Goal: Information Seeking & Learning: Learn about a topic

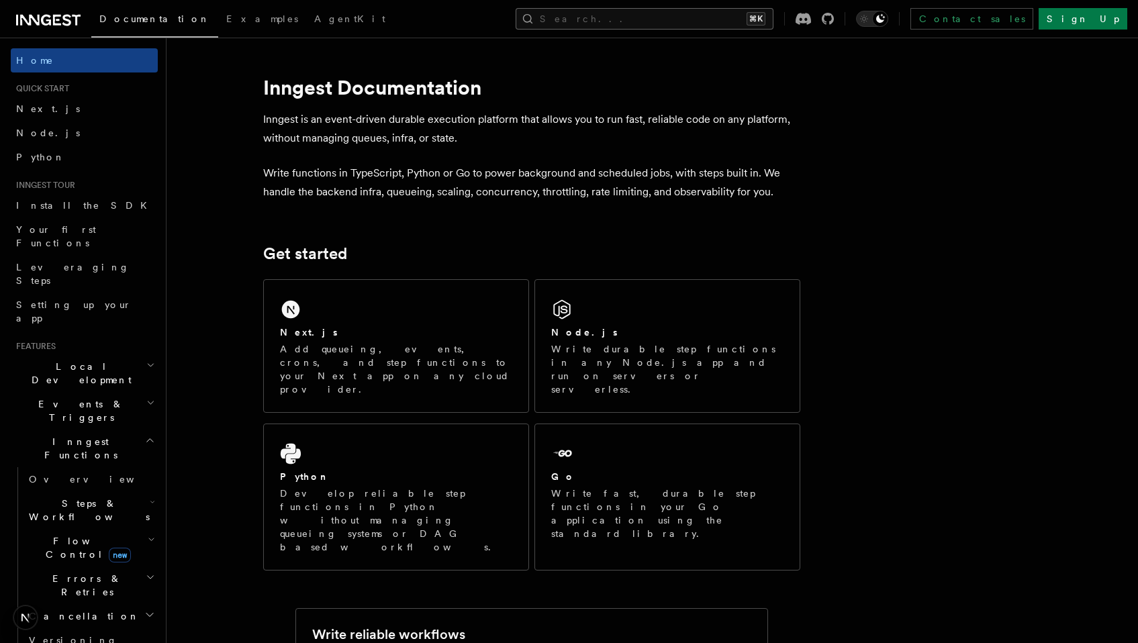
click at [707, 24] on button "Search... ⌘K" at bounding box center [645, 18] width 258 height 21
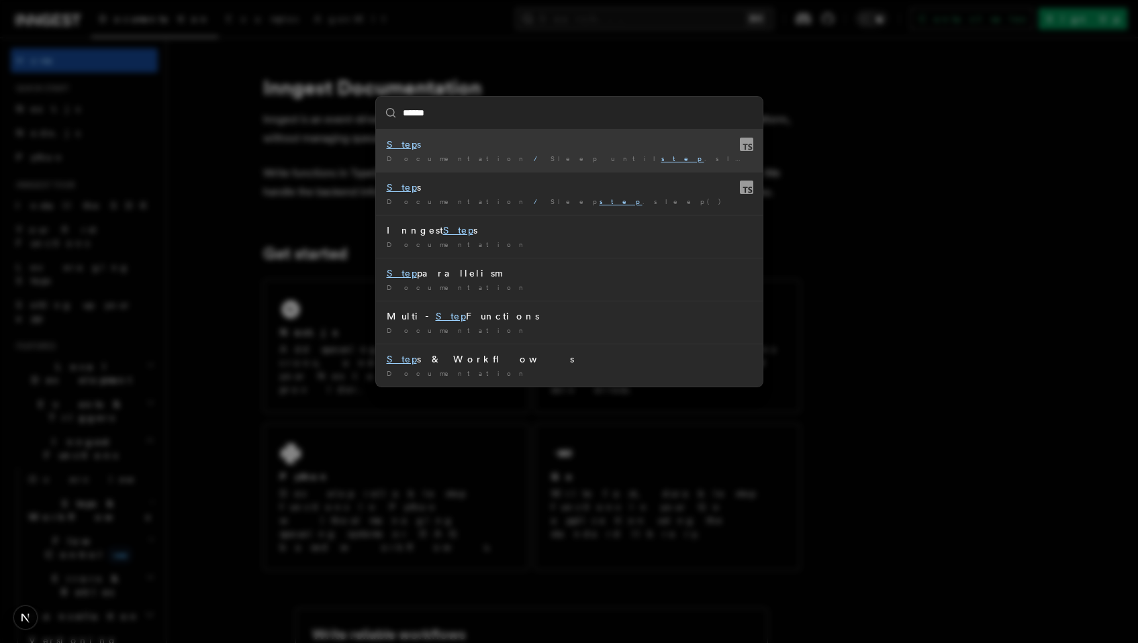
type input "*******"
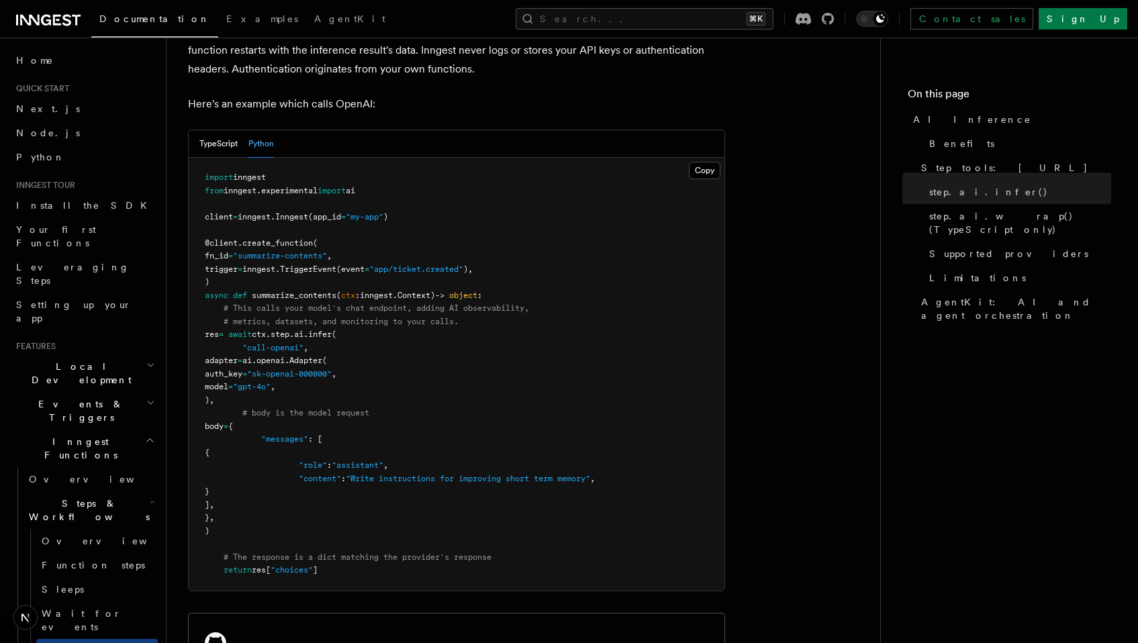
scroll to position [757, 0]
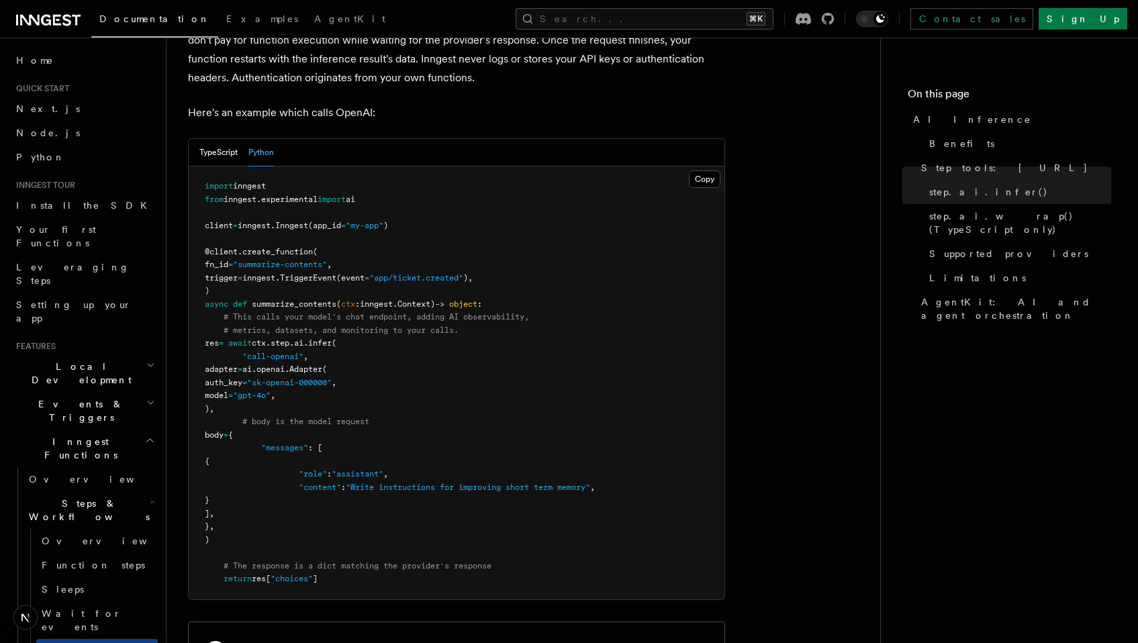
scroll to position [725, 0]
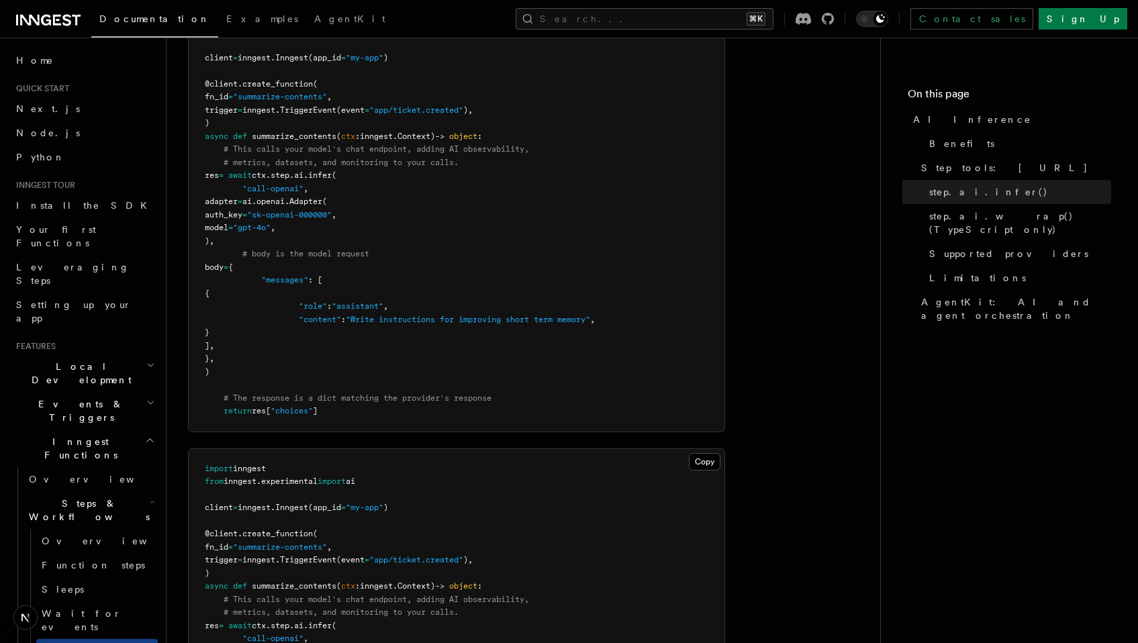
scroll to position [875, 0]
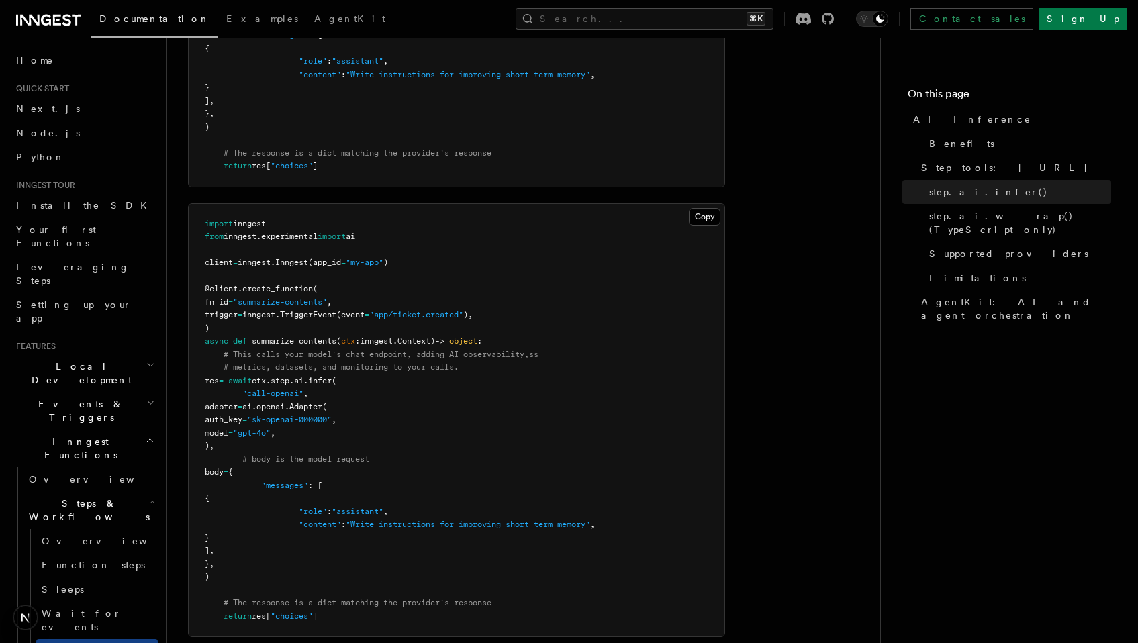
scroll to position [1121, 0]
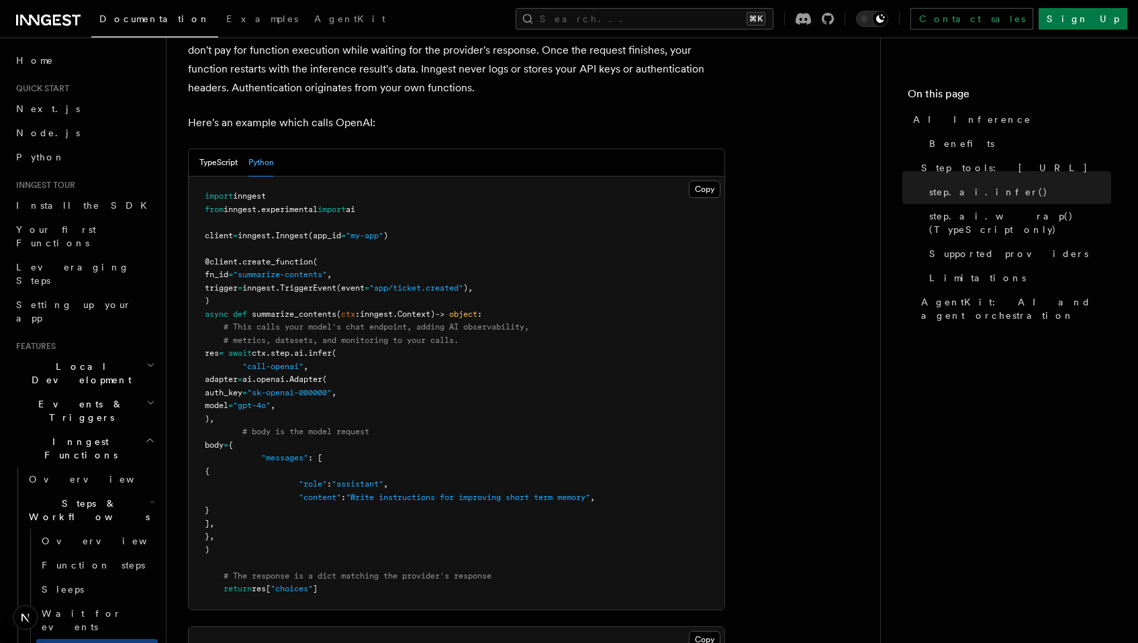
scroll to position [938, 0]
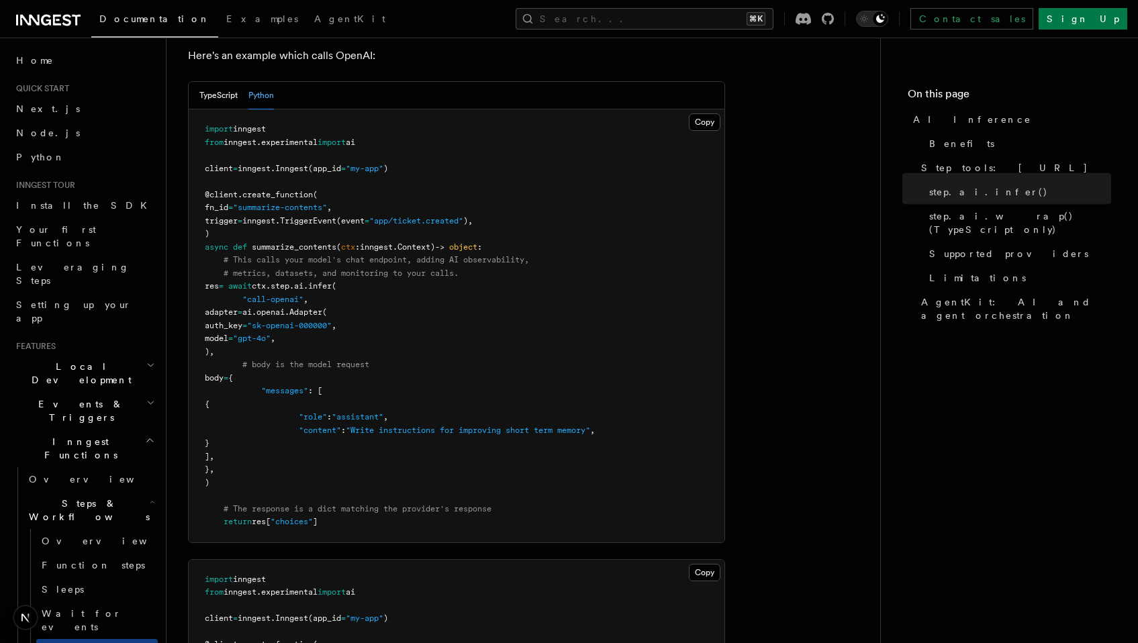
scroll to position [982, 0]
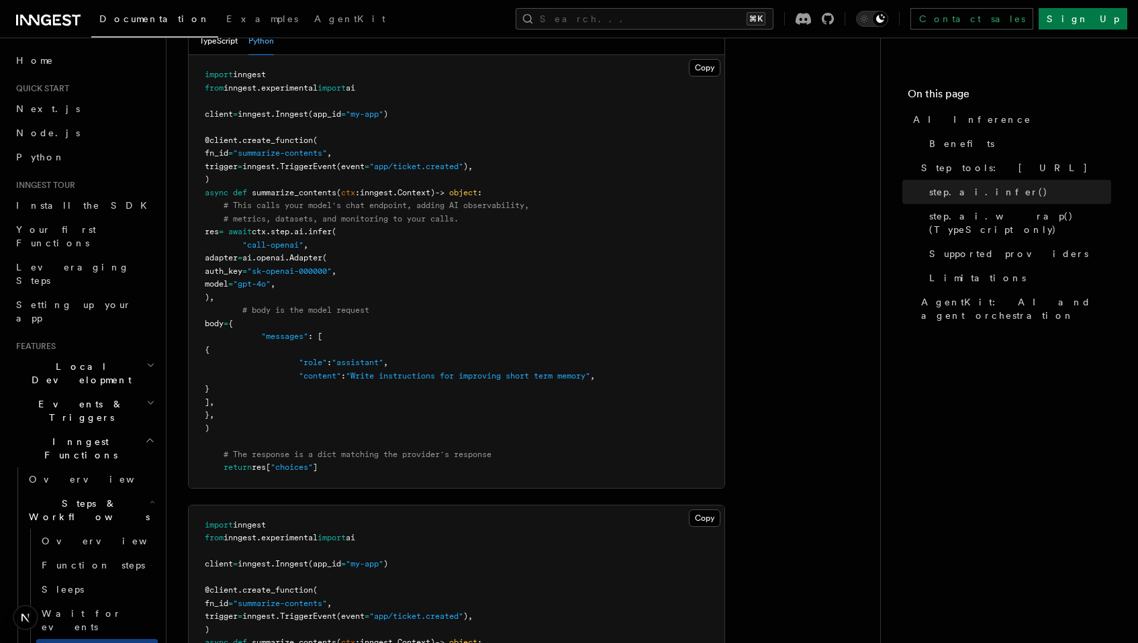
scroll to position [819, 0]
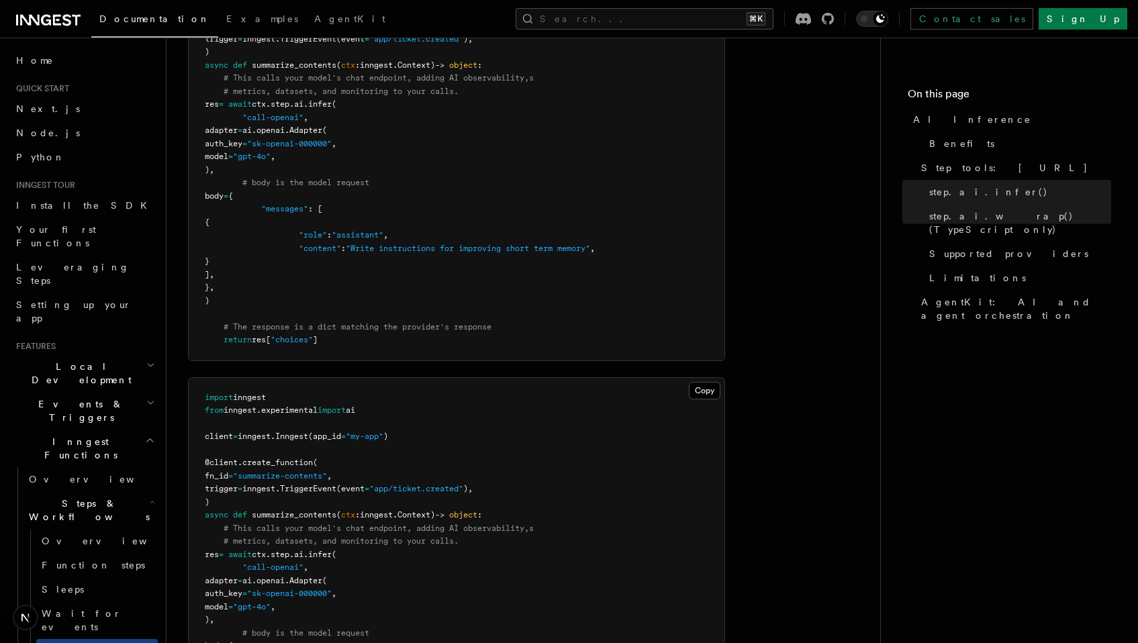
scroll to position [880, 0]
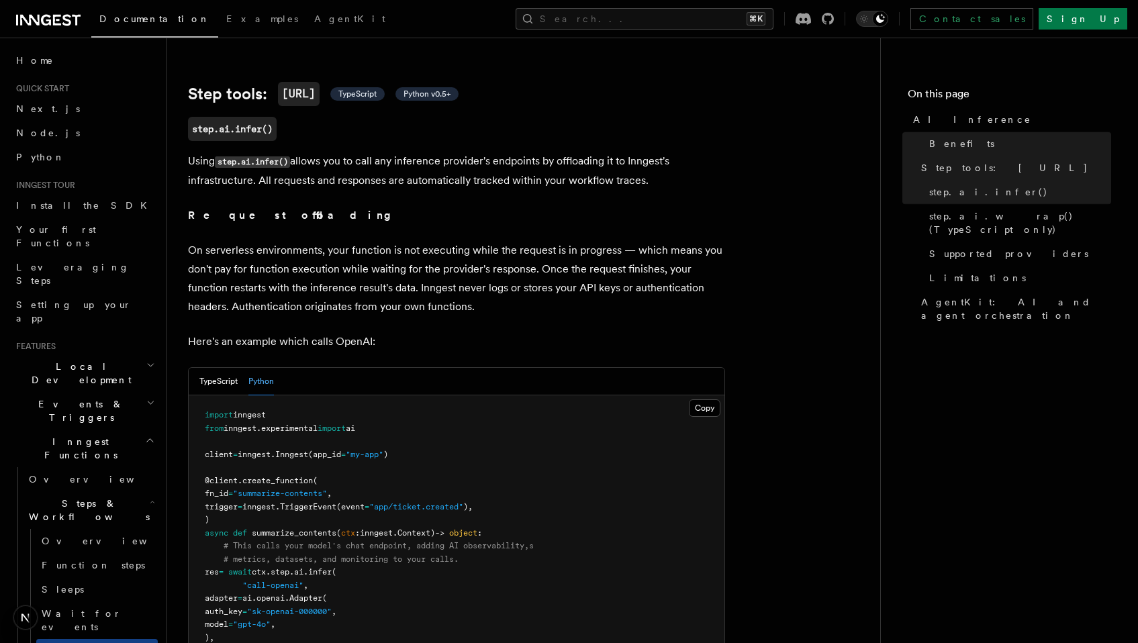
scroll to position [480, 0]
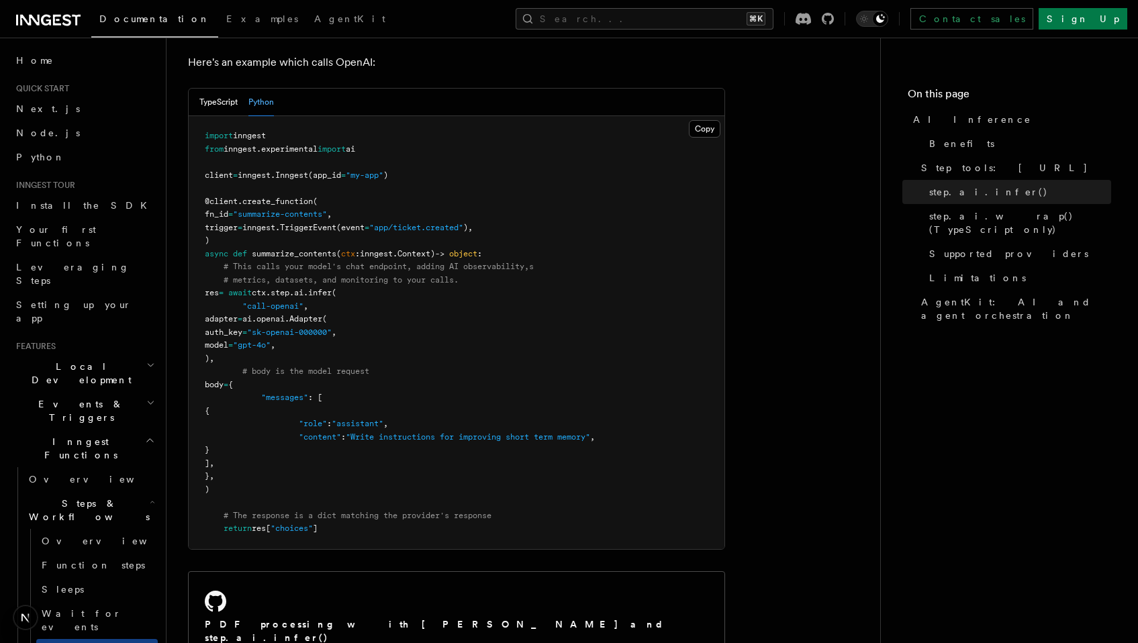
scroll to position [752, 0]
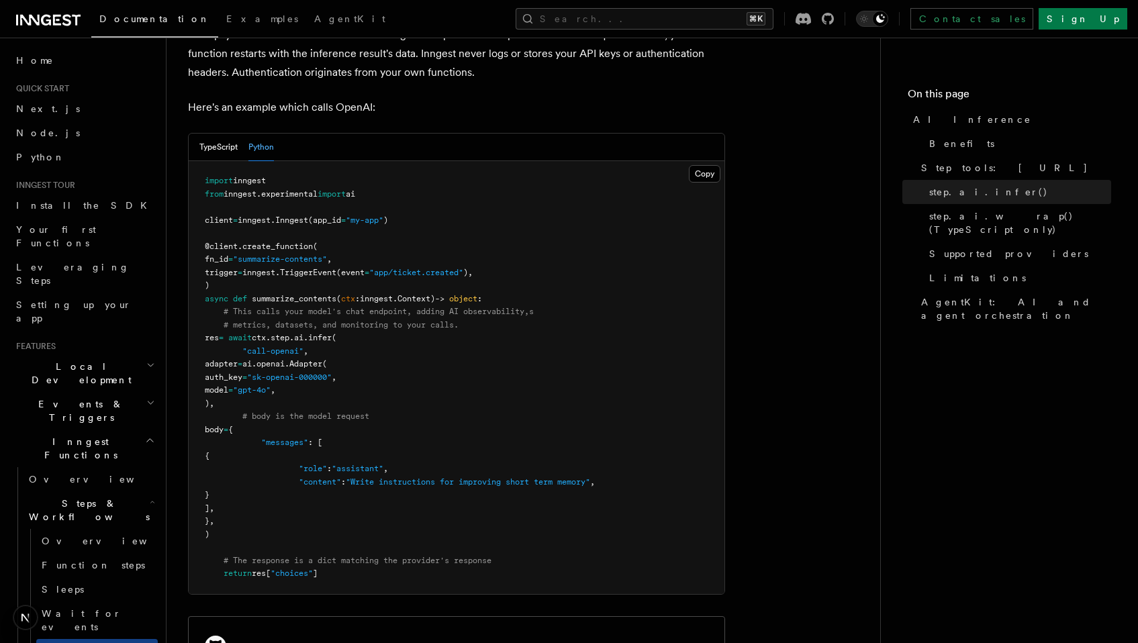
scroll to position [707, 0]
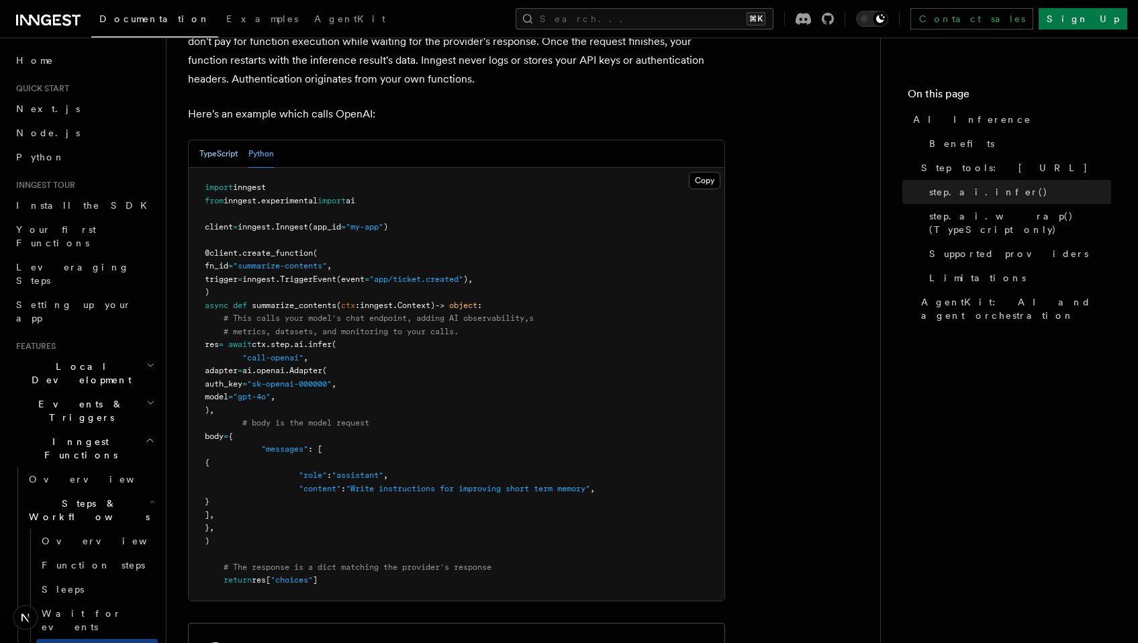
click at [221, 140] on button "TypeScript" at bounding box center [218, 154] width 38 height 28
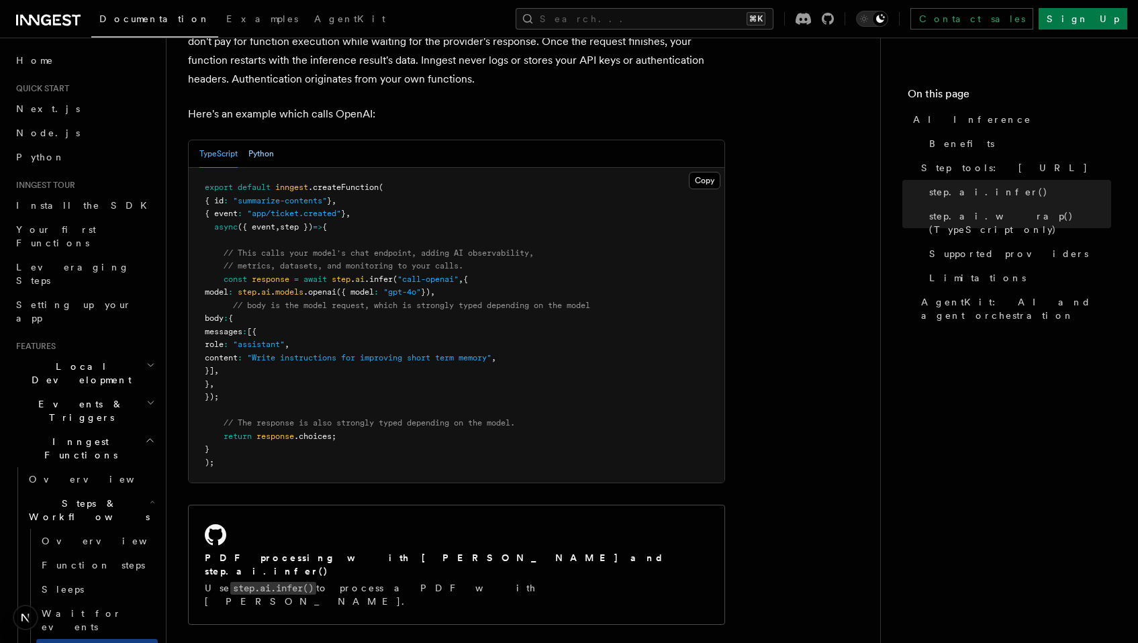
click at [263, 140] on button "Python" at bounding box center [261, 154] width 26 height 28
